Goal: Information Seeking & Learning: Learn about a topic

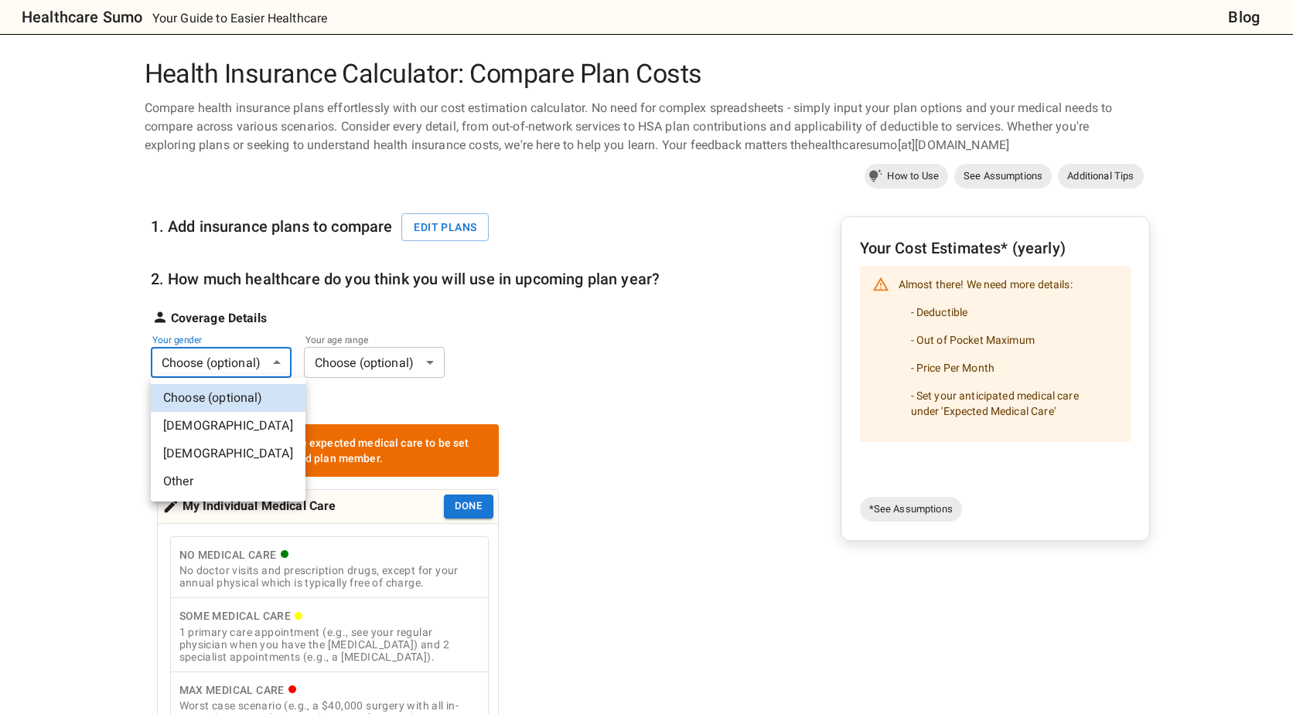
click at [274, 363] on body "Healthcare Sumo Your Guide to Easier Healthcare Blog Health Insurance Calculato…" at bounding box center [646, 725] width 1293 height 1450
click at [211, 421] on li "[DEMOGRAPHIC_DATA]" at bounding box center [228, 426] width 155 height 28
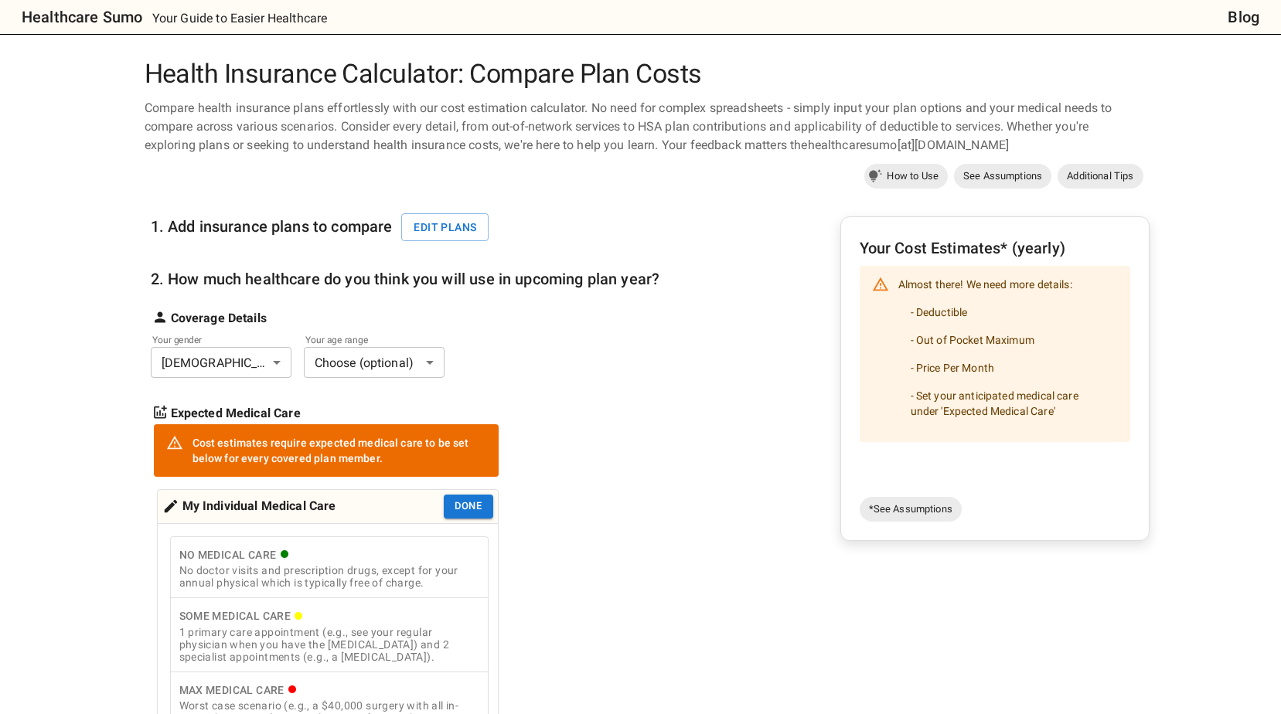
click at [423, 358] on body "Healthcare Sumo Your Guide to Easier Healthcare Blog Health Insurance Calculato…" at bounding box center [640, 725] width 1281 height 1450
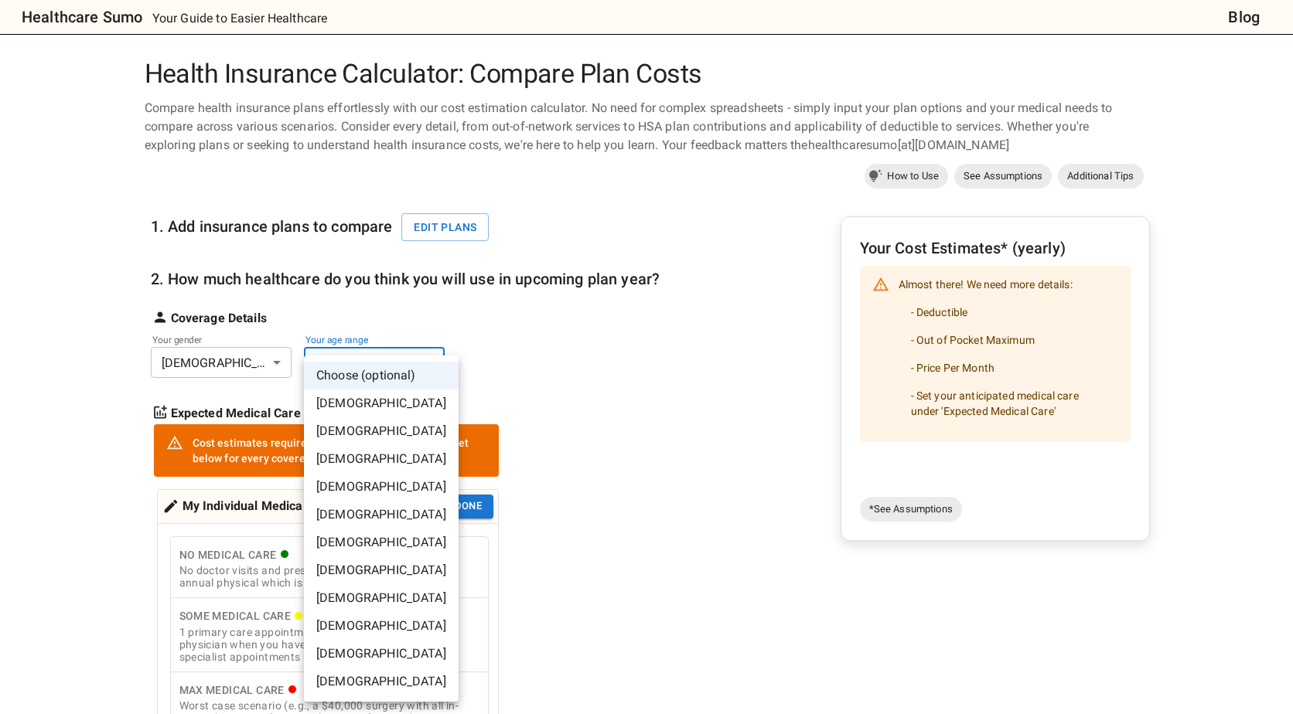
click at [351, 458] on li "[DEMOGRAPHIC_DATA]" at bounding box center [381, 459] width 155 height 28
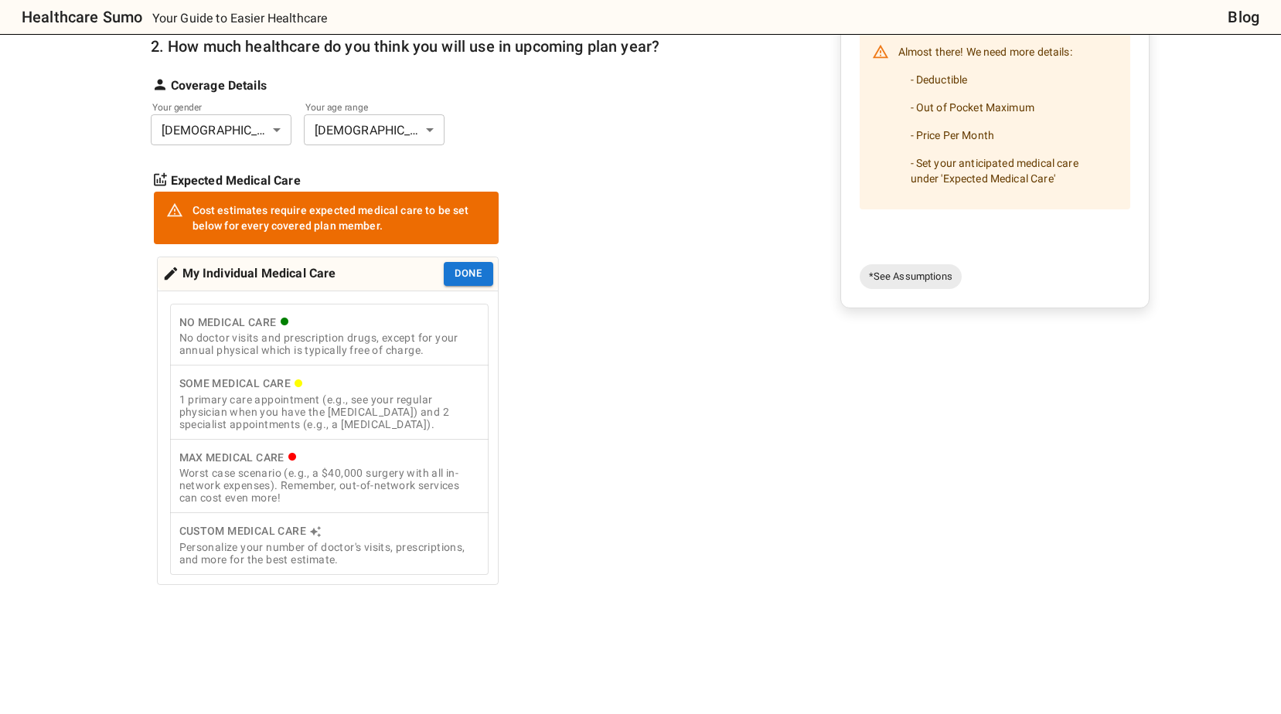
scroll to position [232, 0]
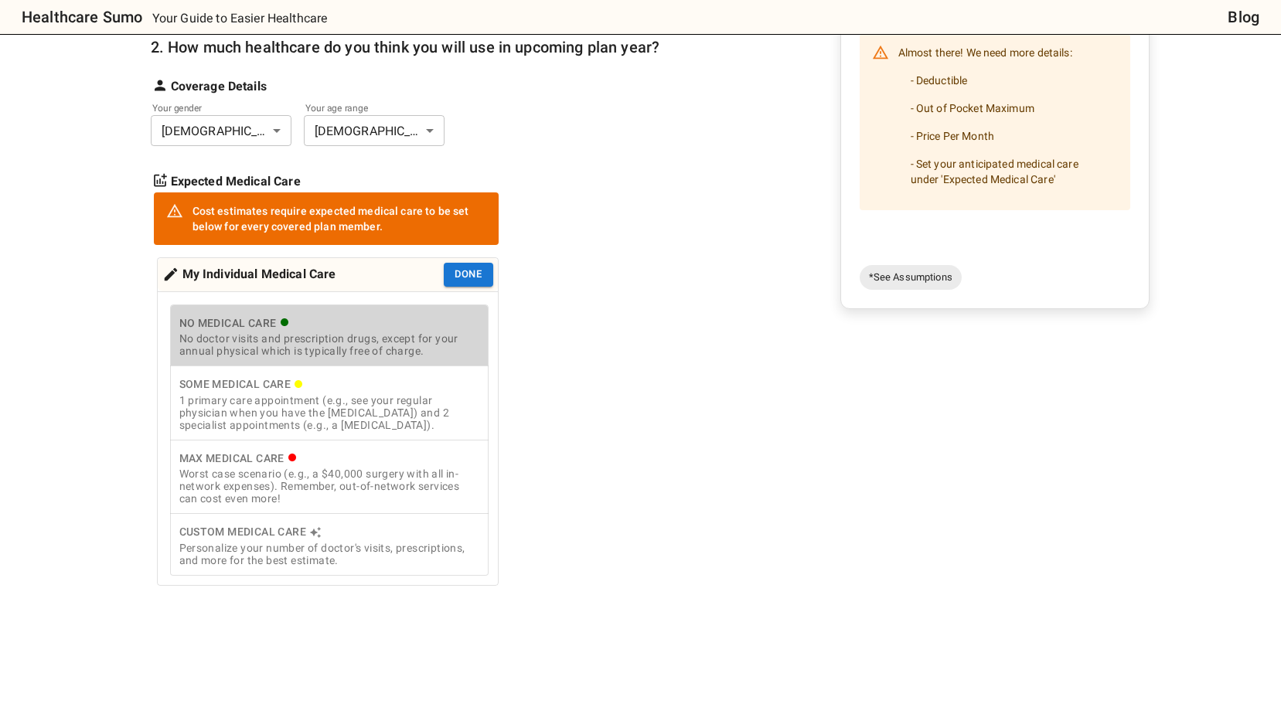
click at [376, 342] on div "No doctor visits and prescription drugs, except for your annual physical which …" at bounding box center [329, 344] width 300 height 25
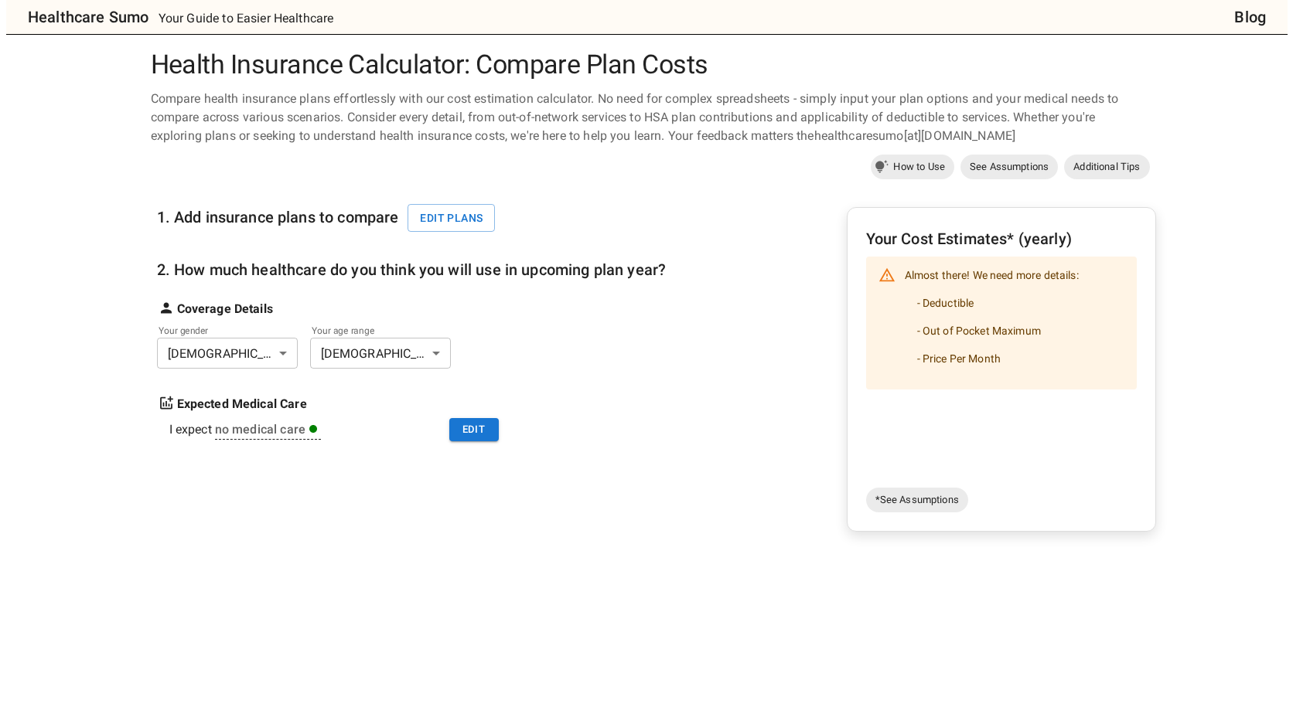
scroll to position [0, 0]
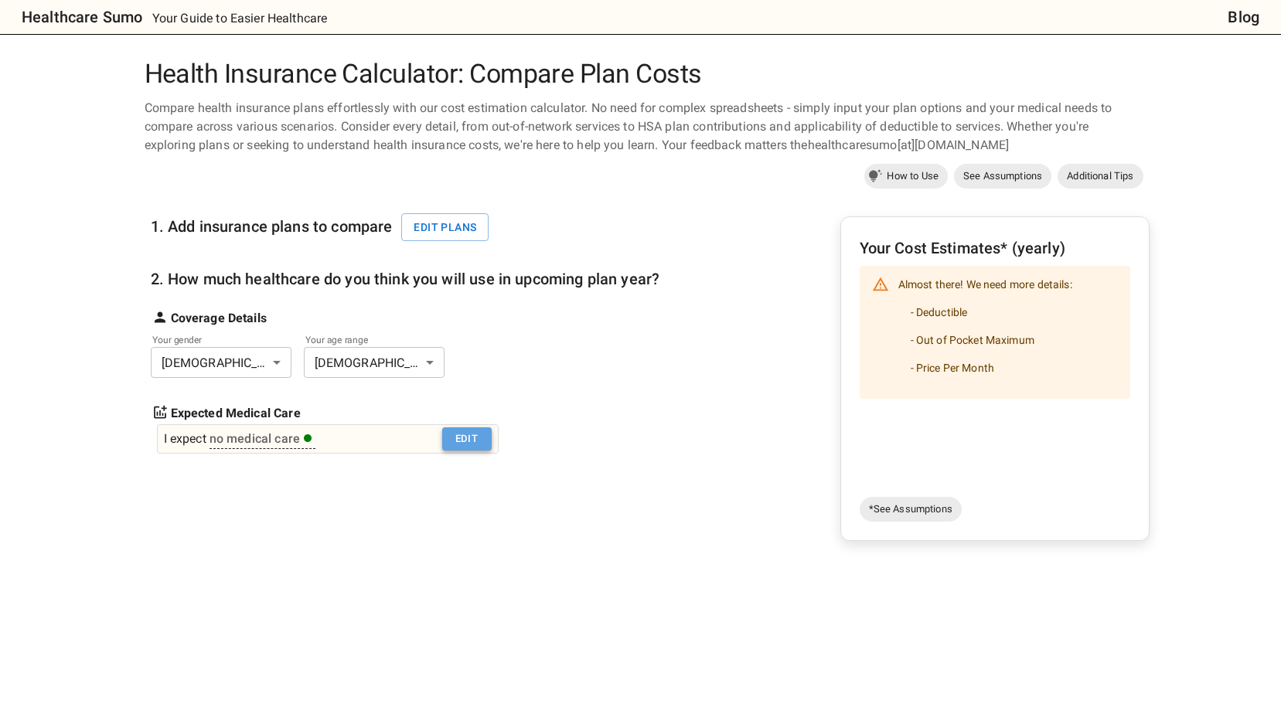
click at [458, 432] on button "Edit" at bounding box center [466, 439] width 49 height 24
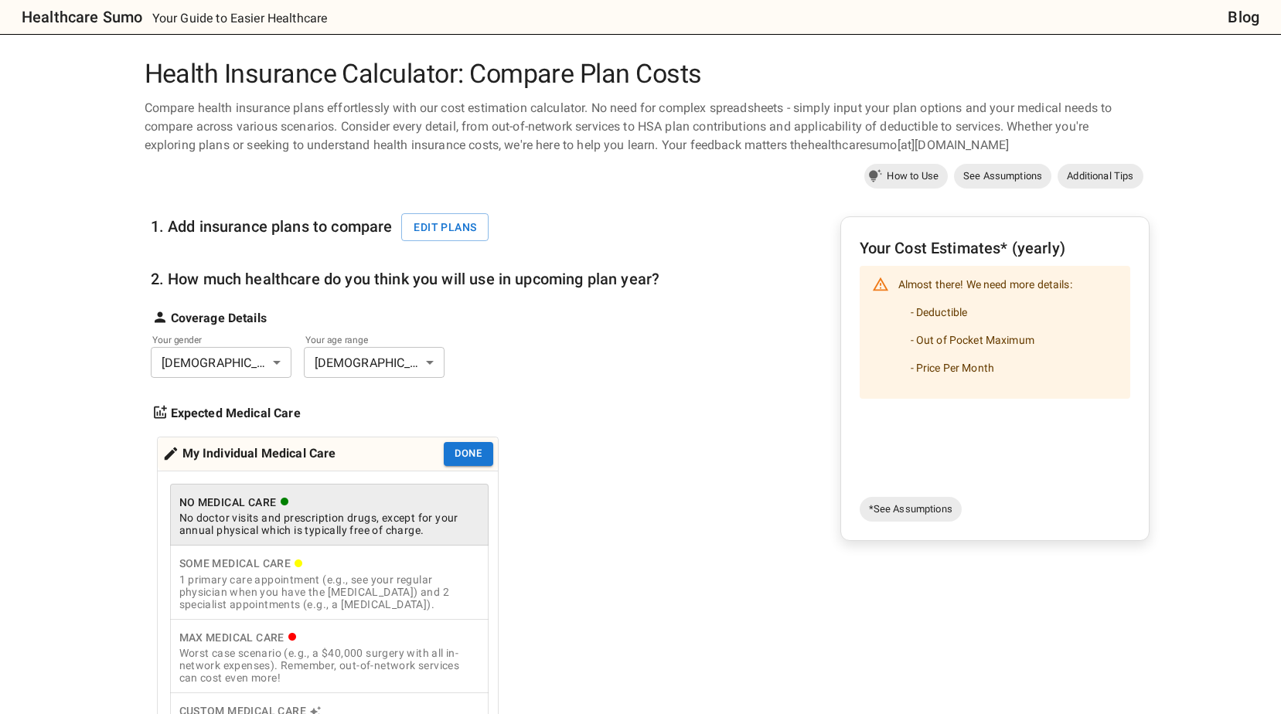
click at [265, 572] on div "Some Medical Care" at bounding box center [329, 563] width 300 height 19
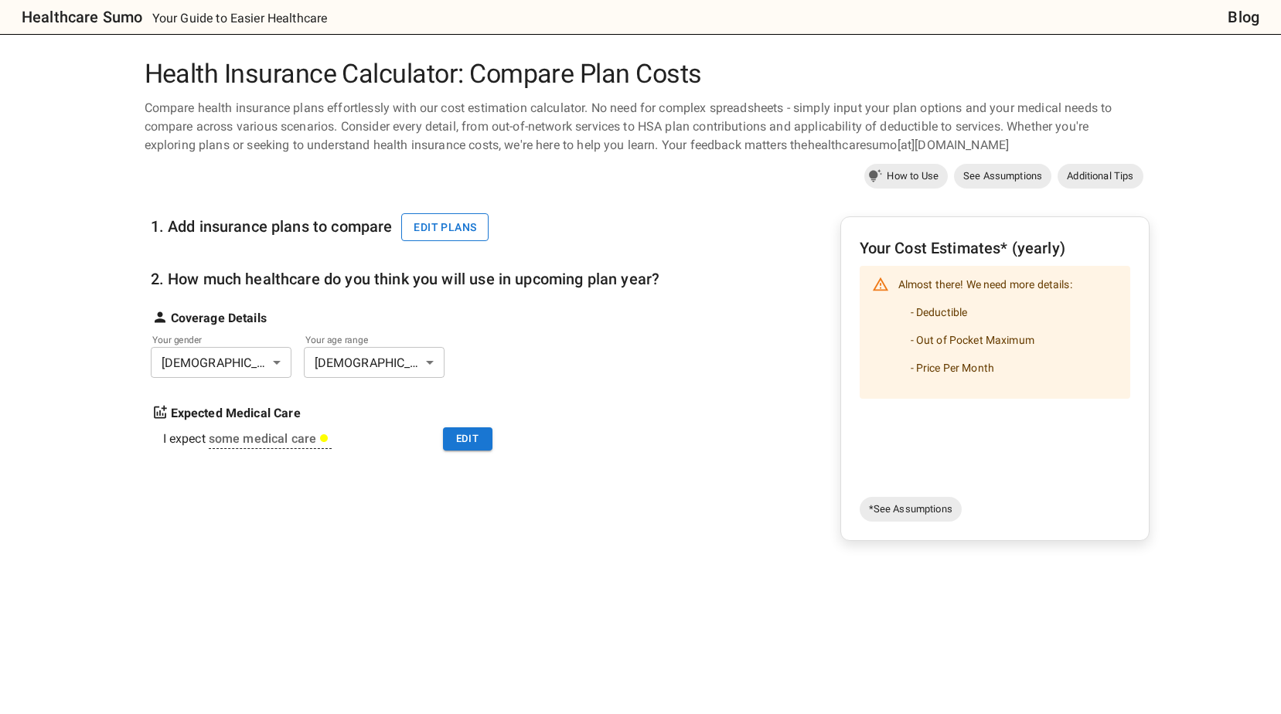
click at [455, 226] on button "Edit plans" at bounding box center [444, 227] width 87 height 29
